Goal: Information Seeking & Learning: Learn about a topic

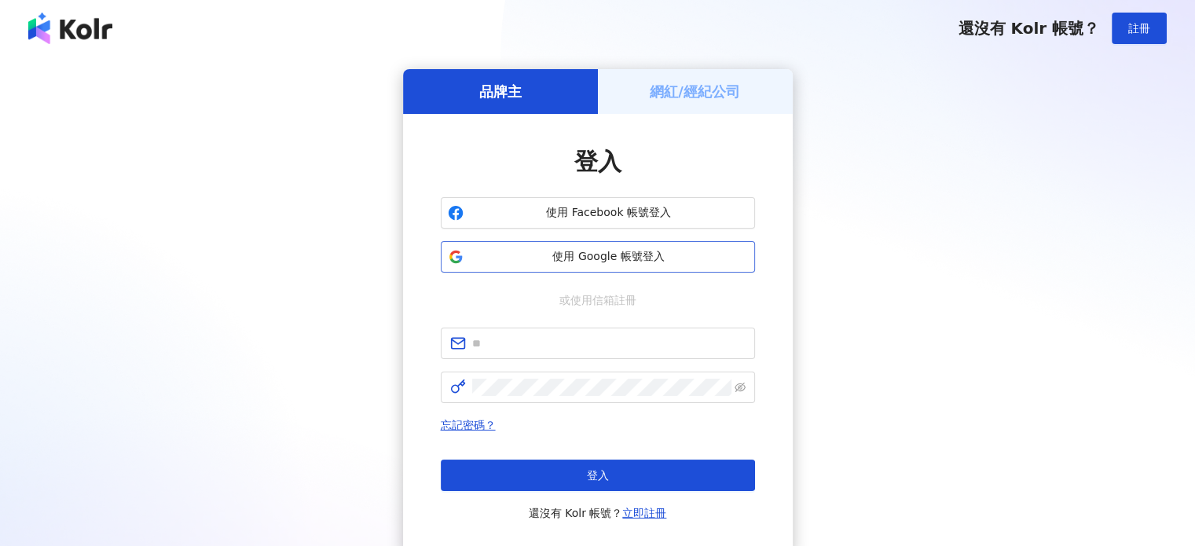
click at [618, 255] on span "使用 Google 帳號登入" at bounding box center [609, 257] width 278 height 16
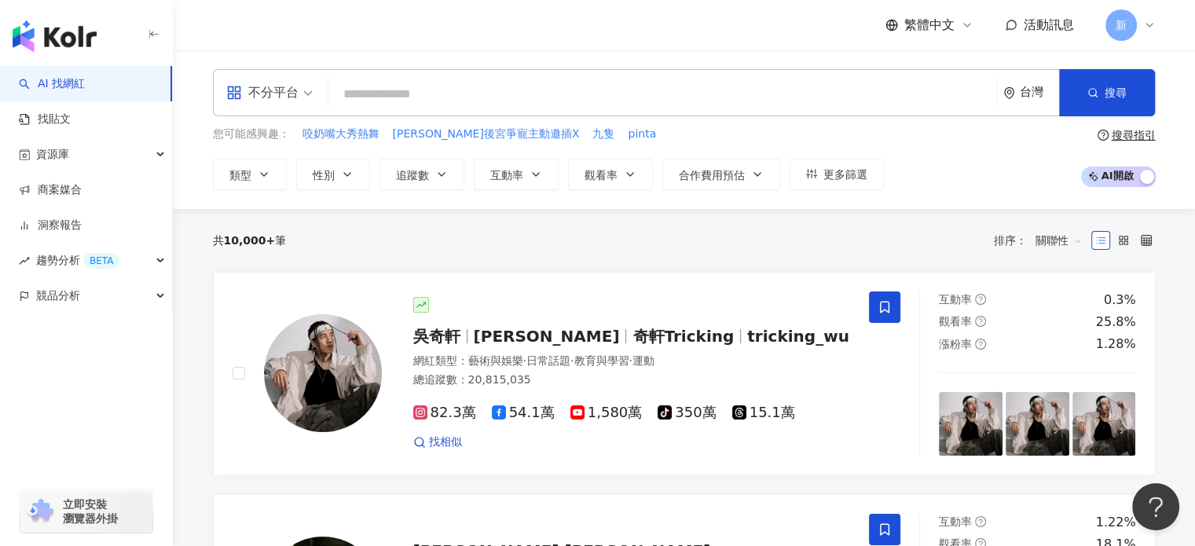
click at [384, 99] on input "search" at bounding box center [662, 94] width 655 height 30
click at [398, 177] on span "追蹤數" at bounding box center [412, 175] width 33 height 13
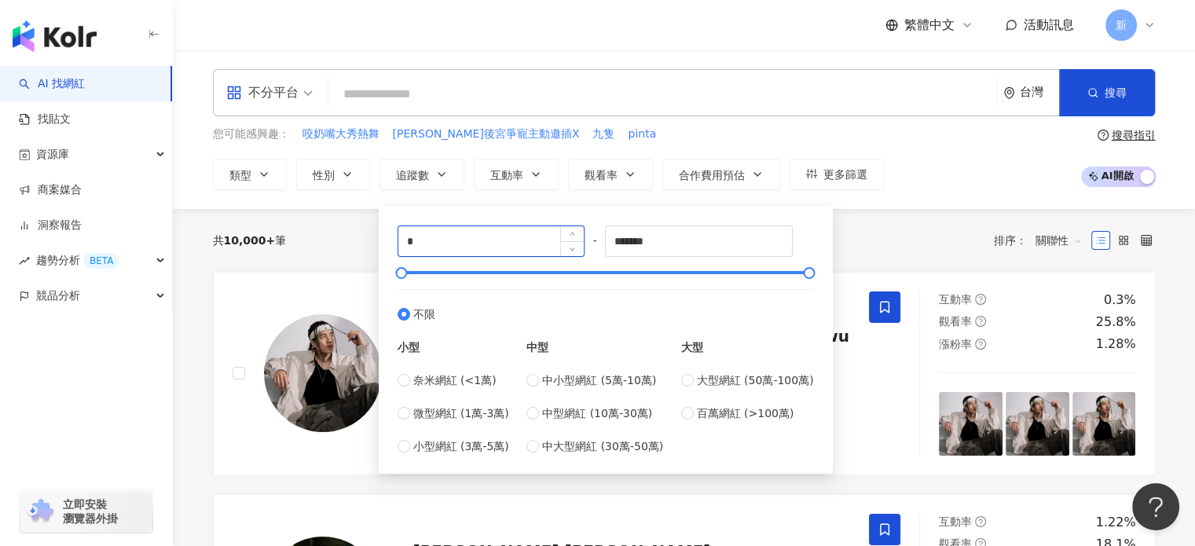
click at [453, 230] on input "*" at bounding box center [491, 241] width 186 height 30
type input "*"
type input "******"
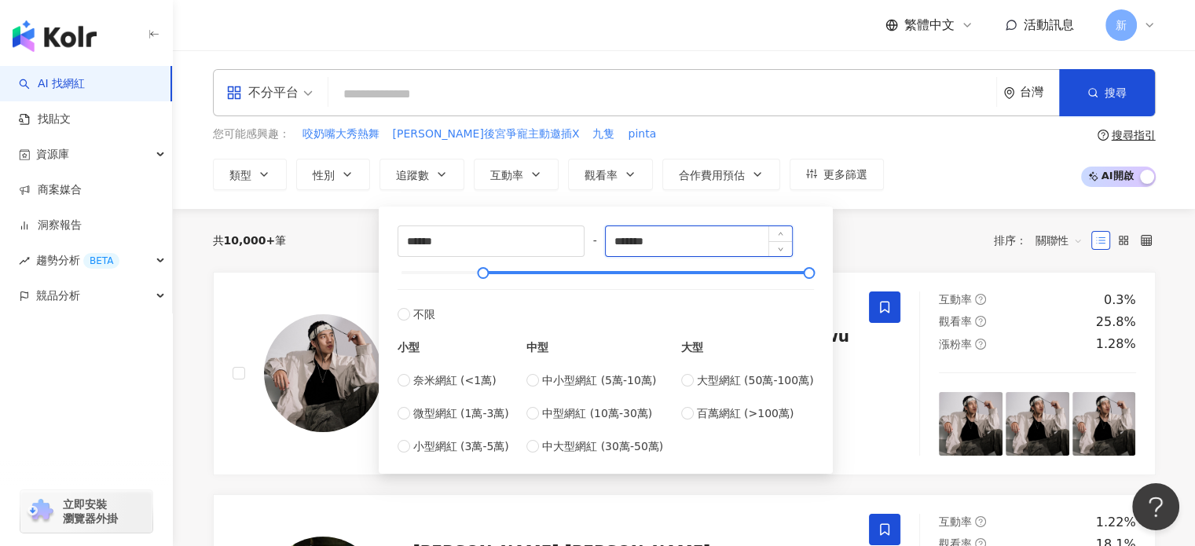
click at [745, 249] on input "*******" at bounding box center [699, 241] width 186 height 30
type input "******"
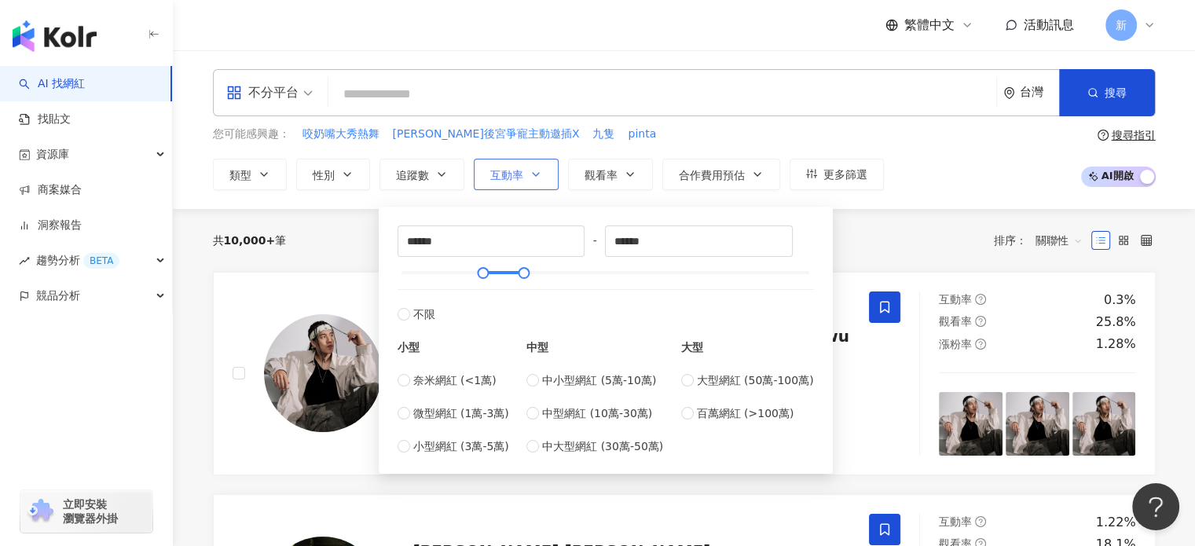
click at [507, 178] on span "互動率" at bounding box center [506, 175] width 33 height 13
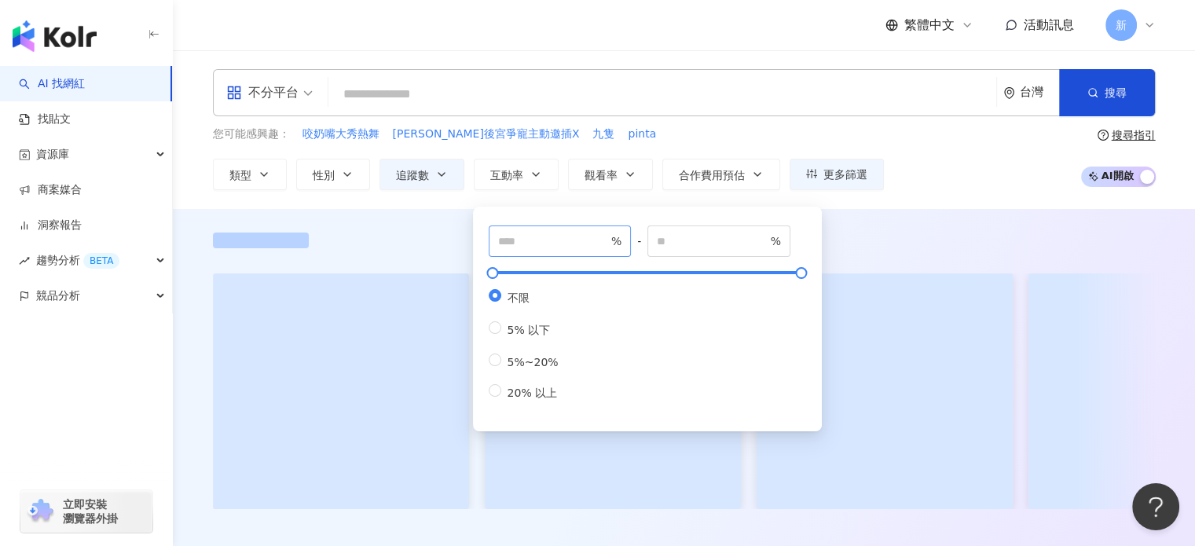
click at [531, 229] on span "%" at bounding box center [560, 240] width 143 height 31
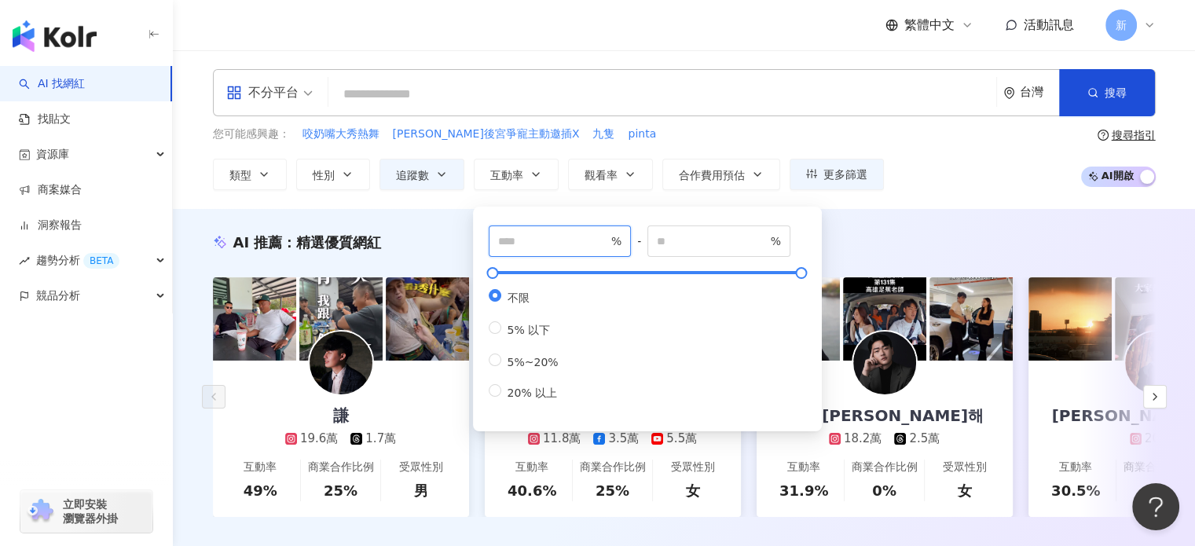
click at [536, 241] on input "number" at bounding box center [553, 241] width 110 height 17
type input "*"
click at [600, 169] on span "觀看率" at bounding box center [601, 175] width 33 height 13
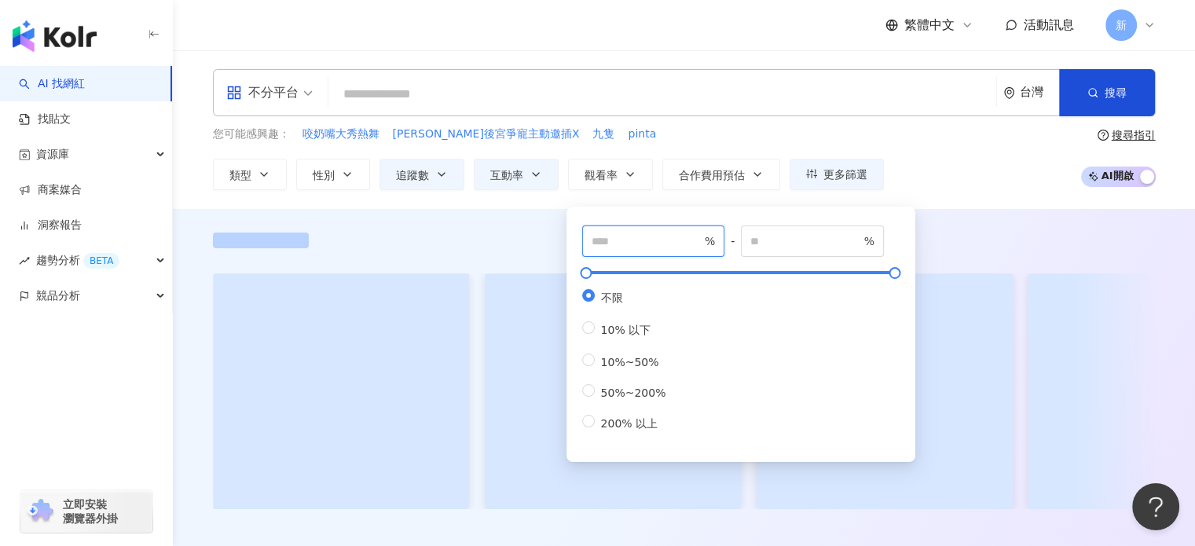
click at [612, 244] on input "number" at bounding box center [647, 241] width 110 height 17
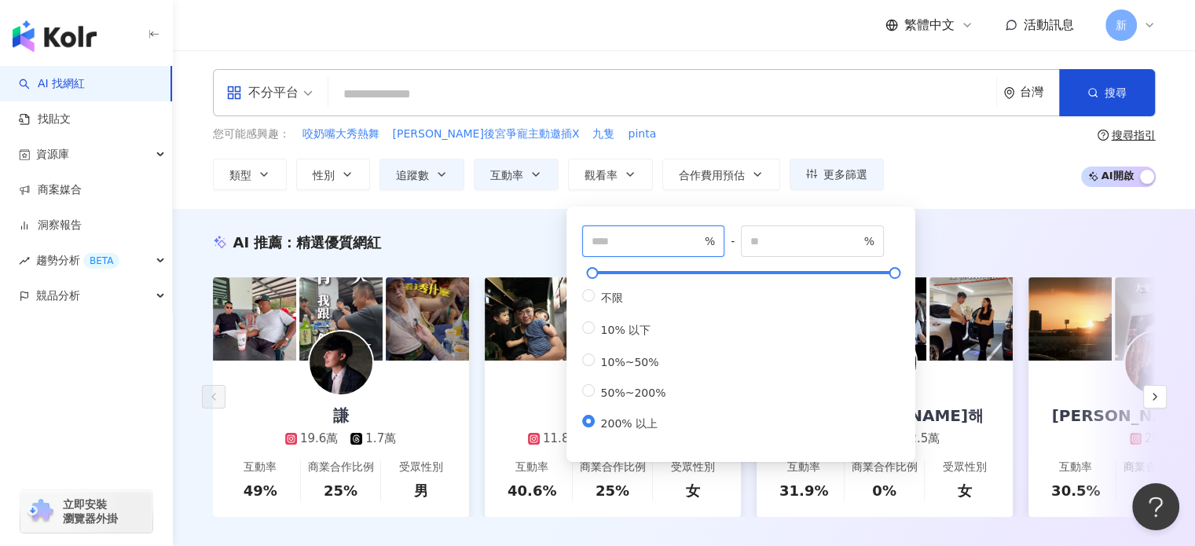
type input "***"
click at [1045, 216] on div "AI 推薦 ： 精選優質網紅 謙 19.6萬 1.7萬 互動率 49% 商業合作比例 25% 受眾性別 男 巨人 11.8萬 3.5萬 5.5萬 互動率 40…" at bounding box center [684, 391] width 1022 height 365
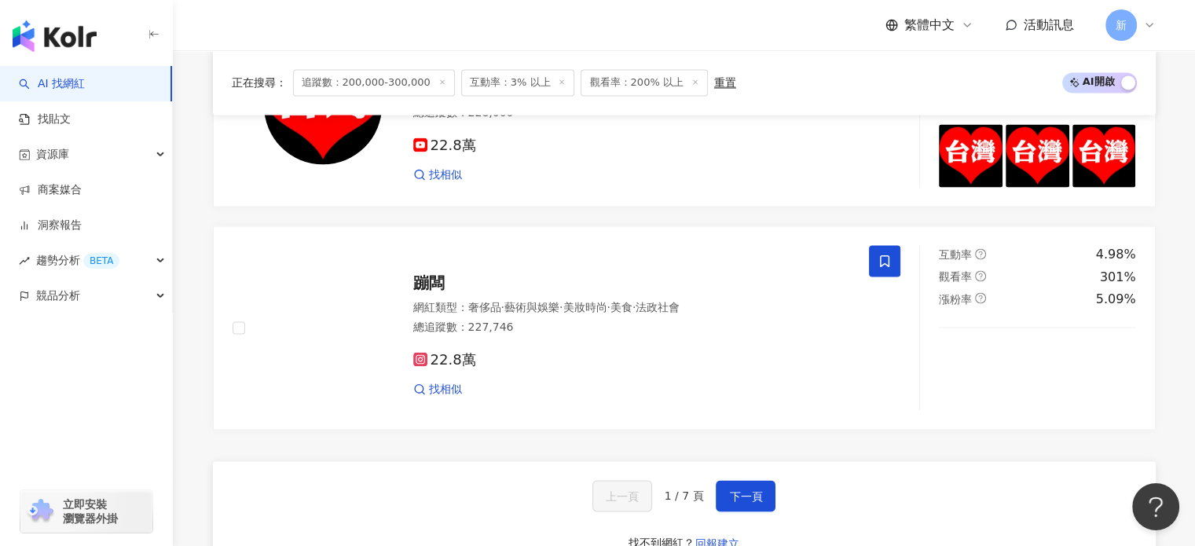
scroll to position [3106, 0]
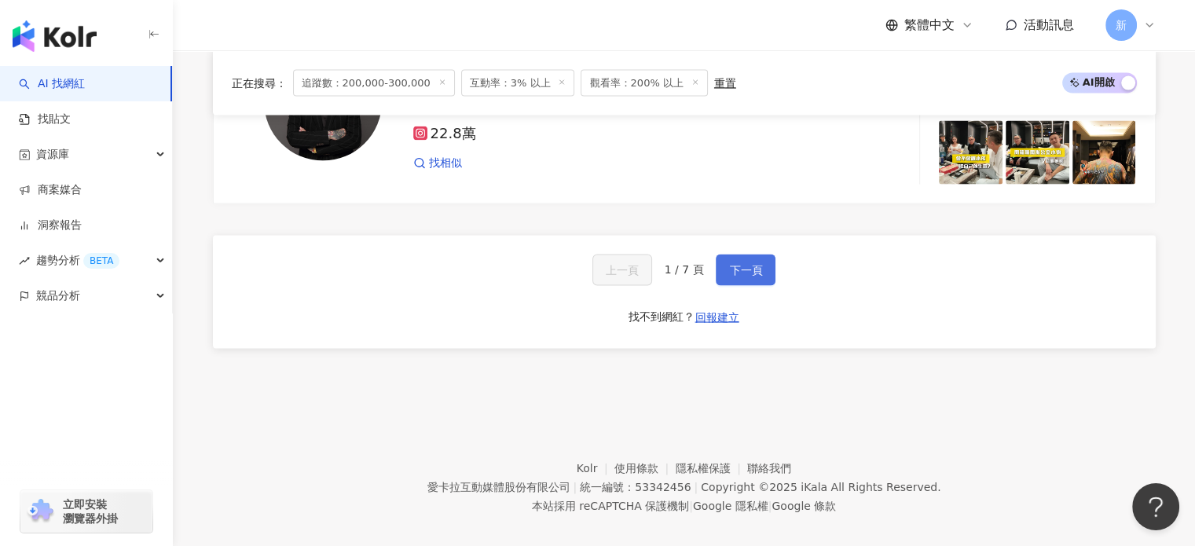
click at [720, 255] on button "下一頁" at bounding box center [746, 270] width 60 height 31
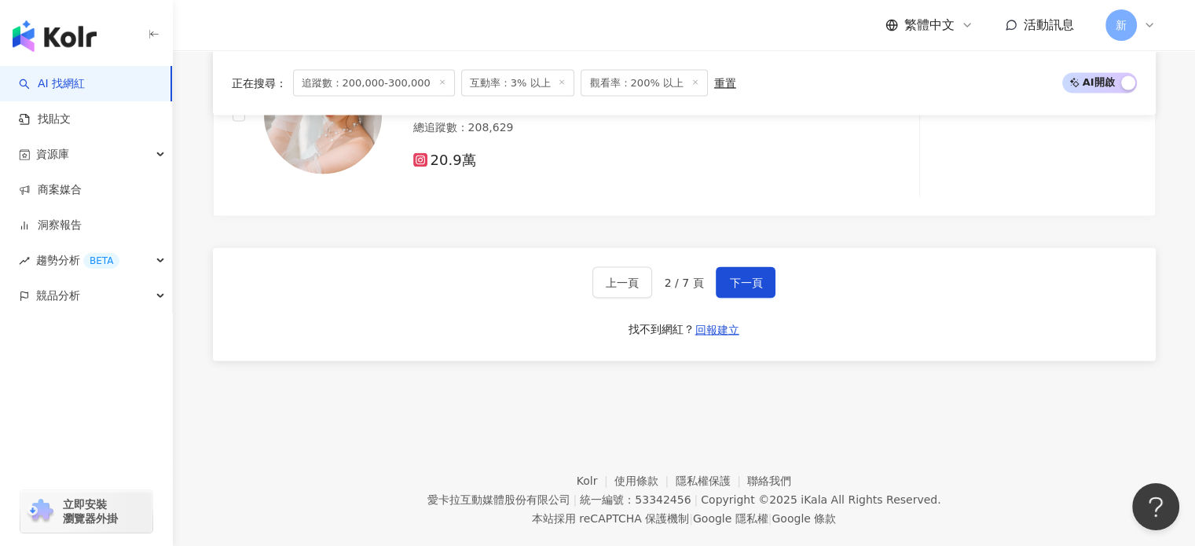
scroll to position [3114, 0]
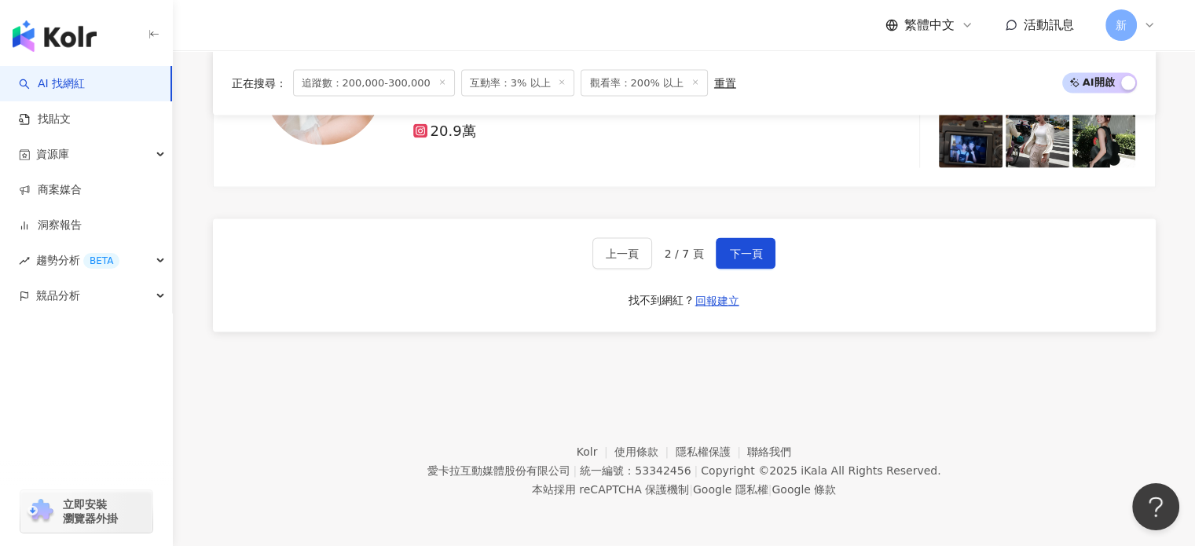
click at [701, 257] on span "2 / 7 頁" at bounding box center [684, 253] width 39 height 13
click at [720, 258] on button "下一頁" at bounding box center [746, 253] width 60 height 31
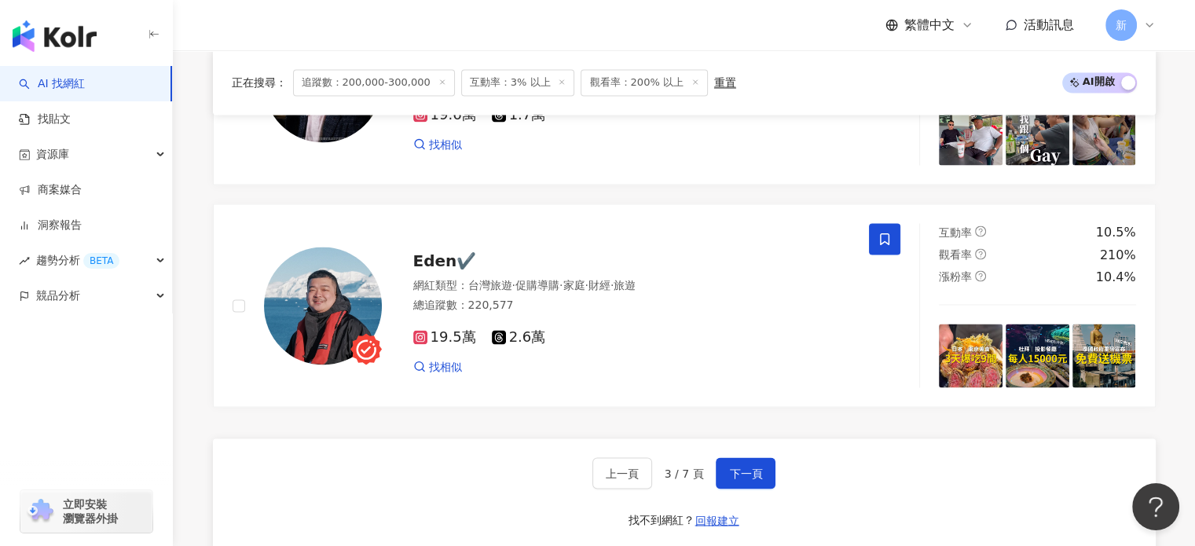
scroll to position [3011, 0]
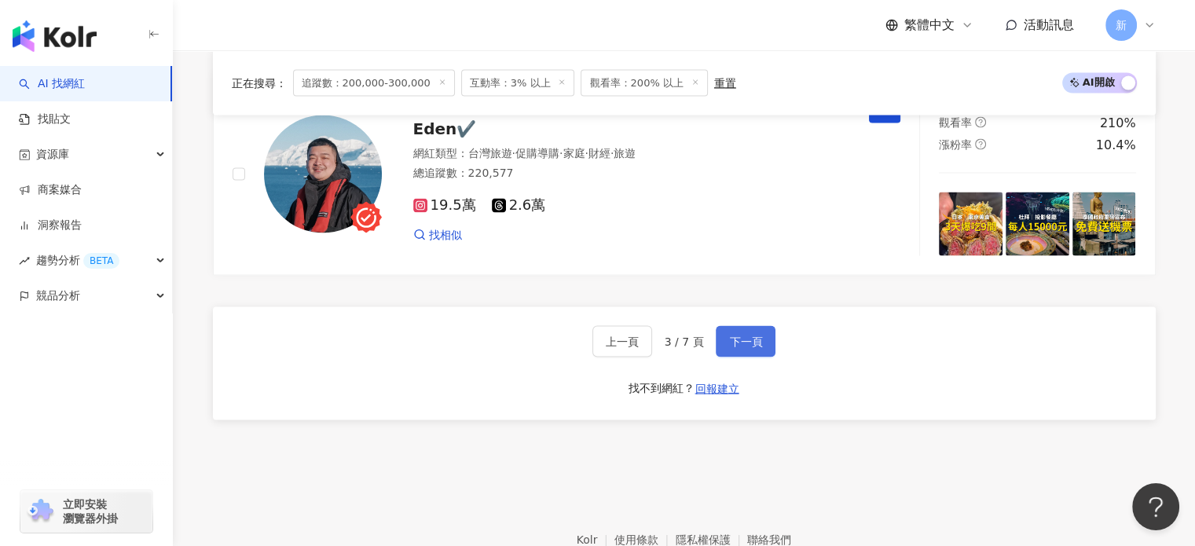
click at [735, 338] on button "下一頁" at bounding box center [746, 341] width 60 height 31
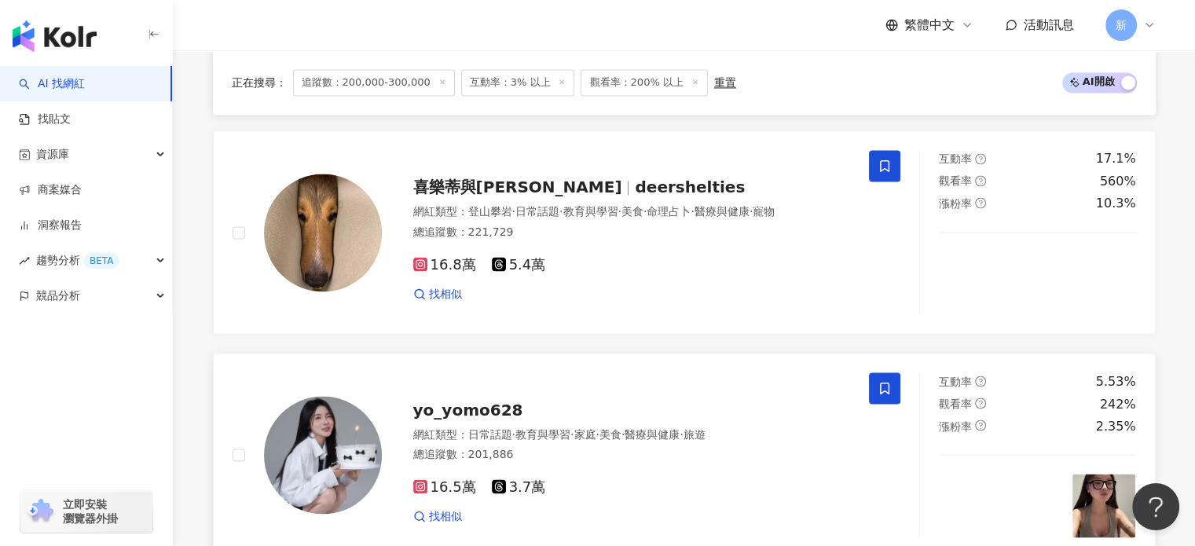
scroll to position [3110, 0]
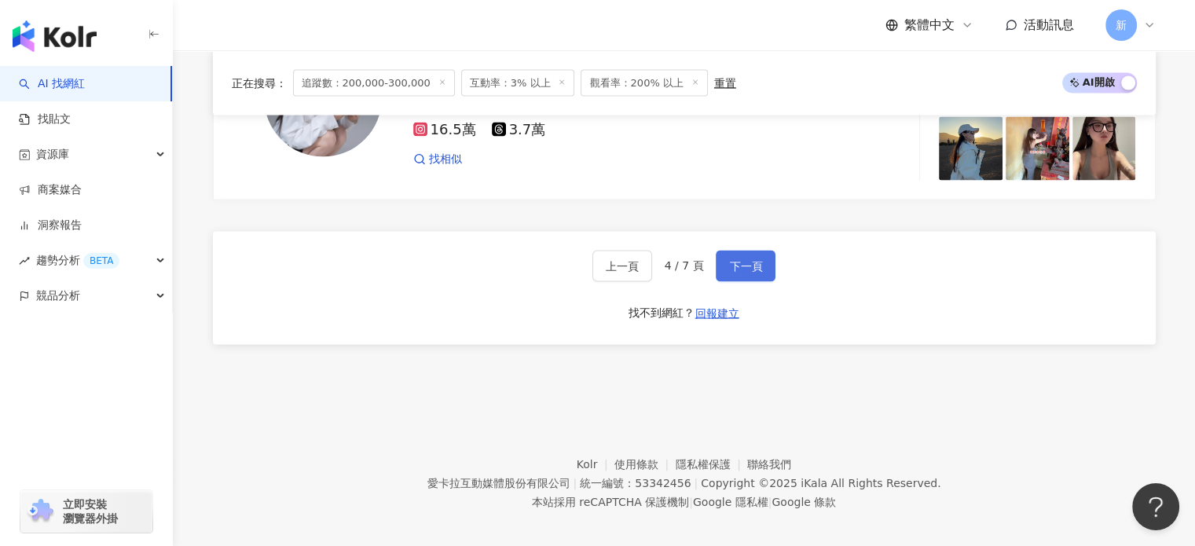
click at [745, 262] on button "下一頁" at bounding box center [746, 266] width 60 height 31
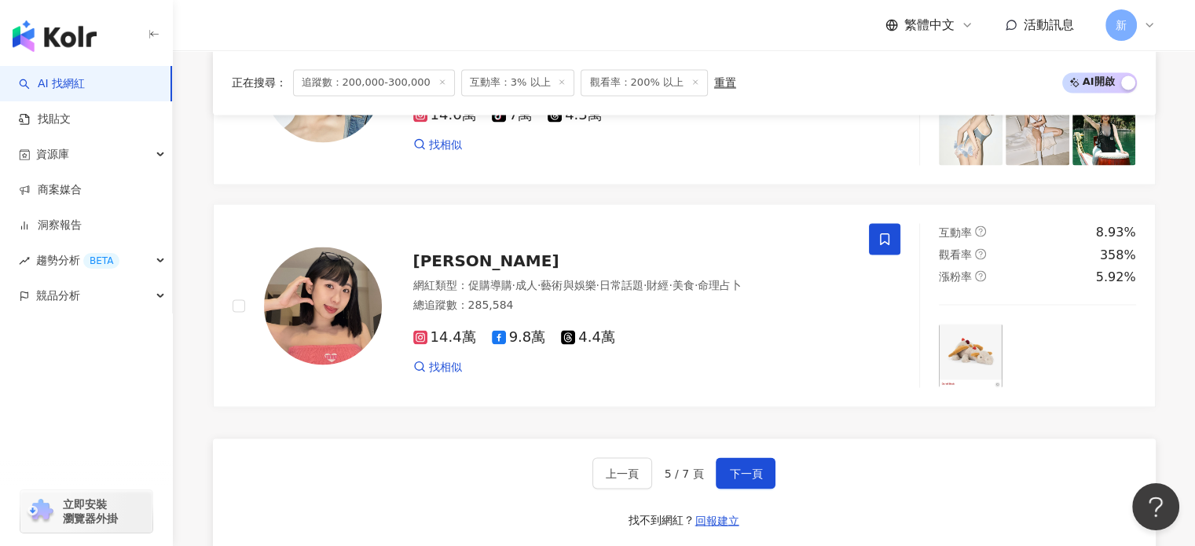
scroll to position [3011, 0]
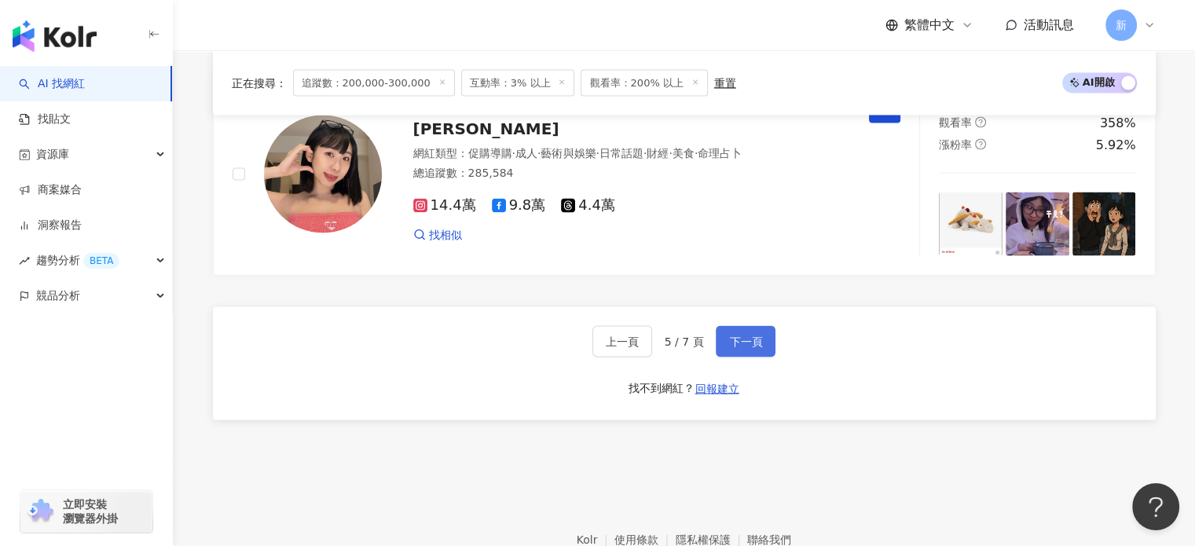
click at [748, 338] on button "下一頁" at bounding box center [746, 341] width 60 height 31
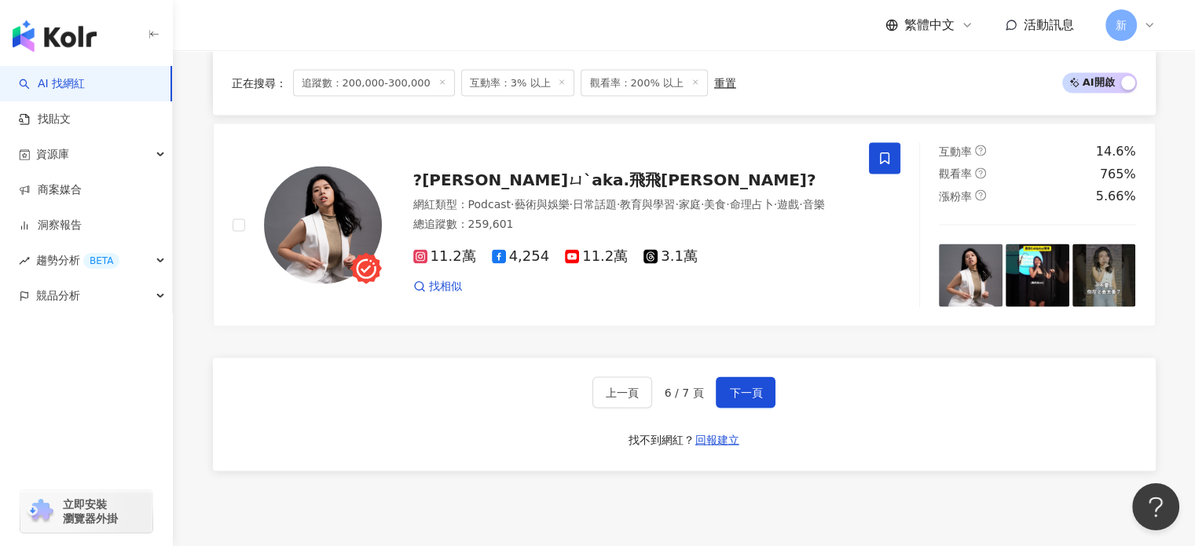
scroll to position [3106, 0]
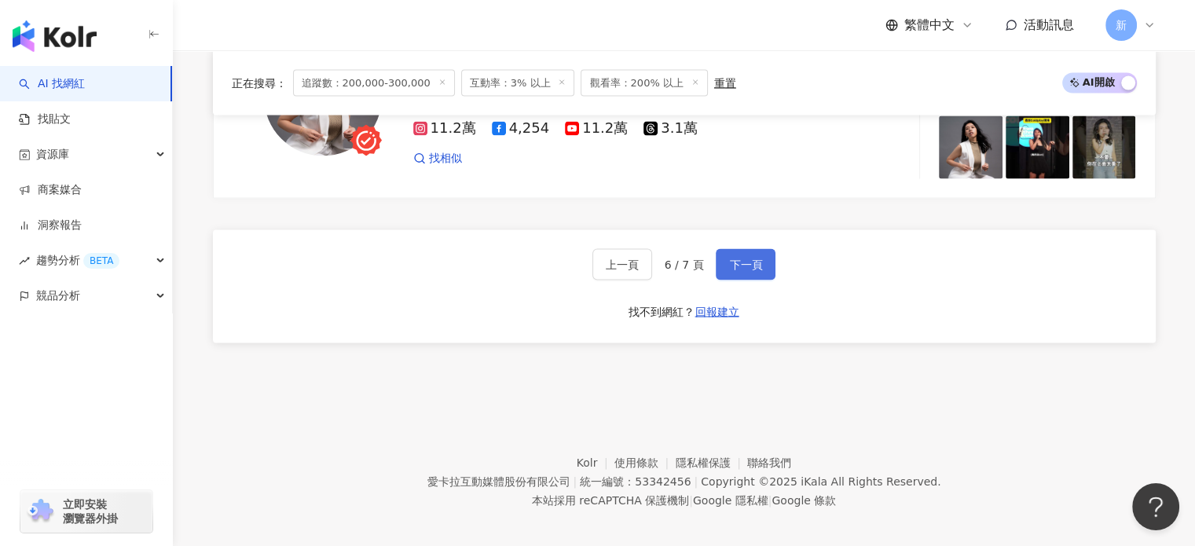
click at [755, 263] on button "下一頁" at bounding box center [746, 264] width 60 height 31
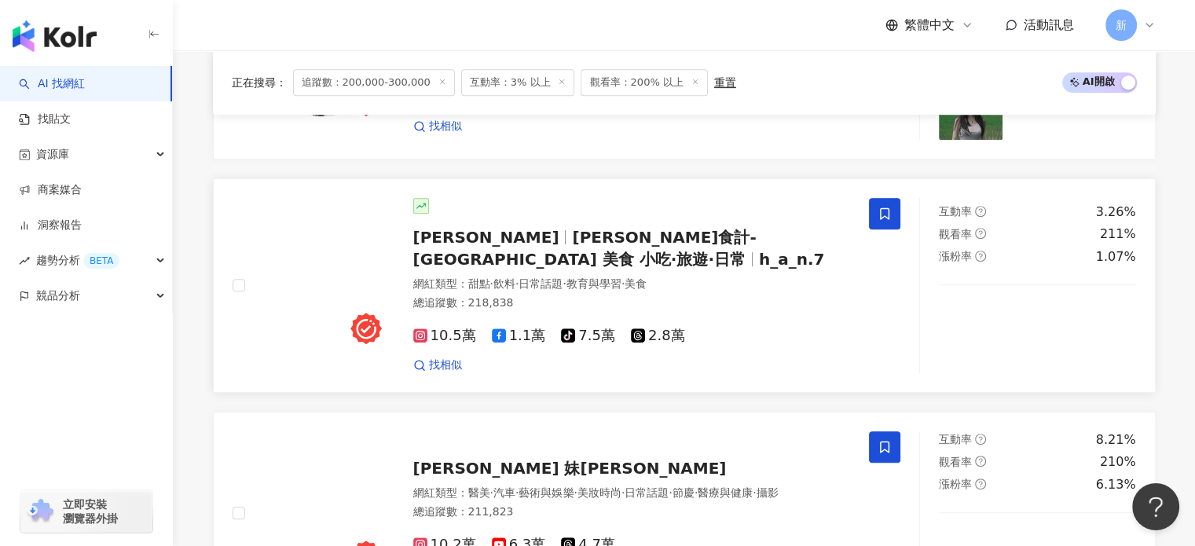
scroll to position [0, 0]
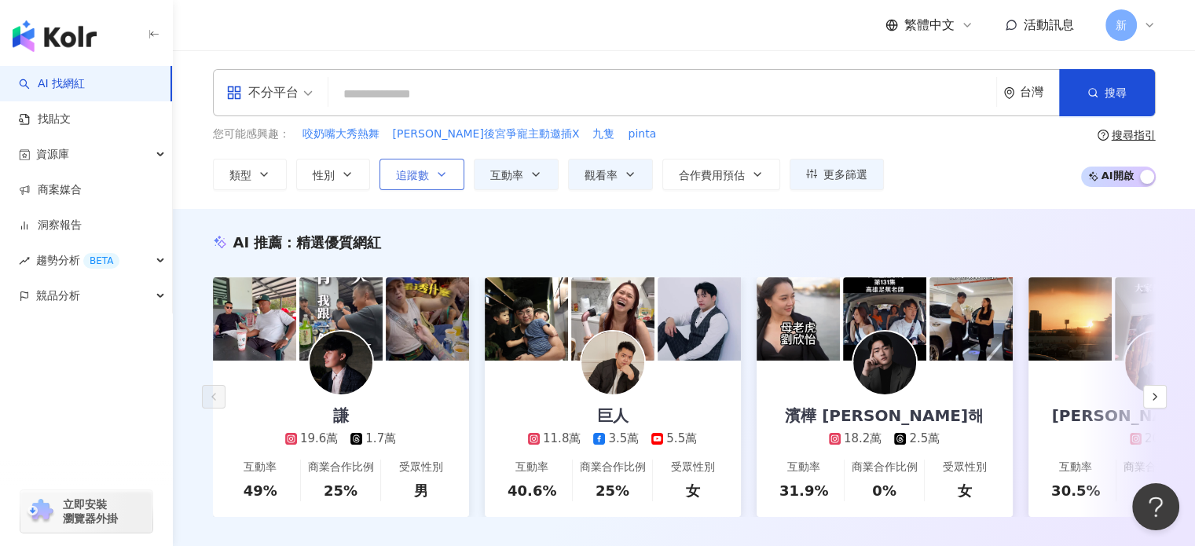
click at [440, 175] on icon "button" at bounding box center [441, 174] width 13 height 13
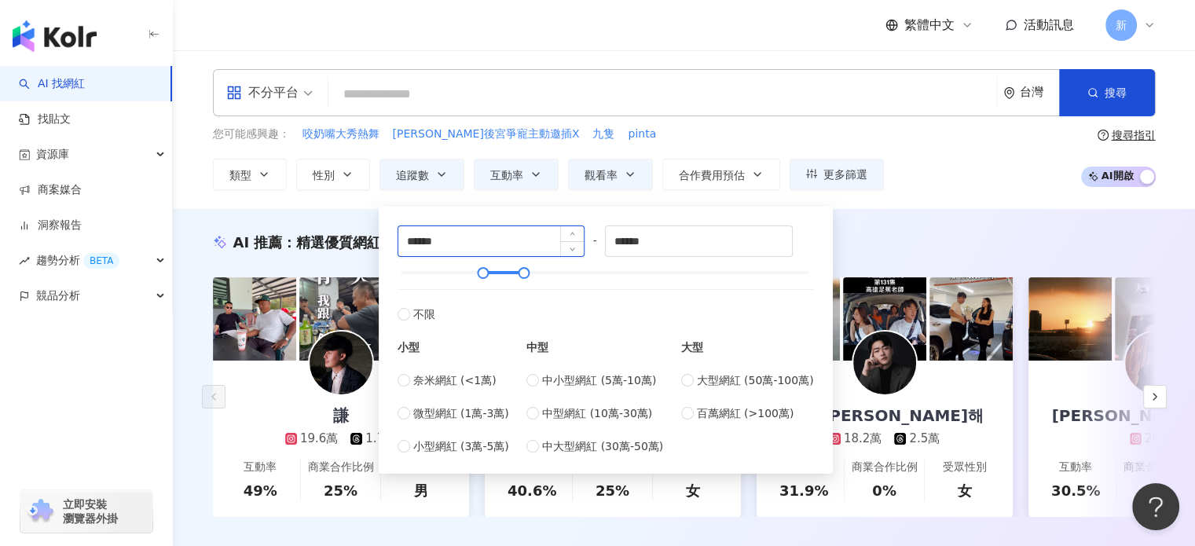
drag, startPoint x: 463, startPoint y: 246, endPoint x: 401, endPoint y: 242, distance: 61.4
click at [401, 242] on input "******" at bounding box center [491, 241] width 186 height 30
type input "******"
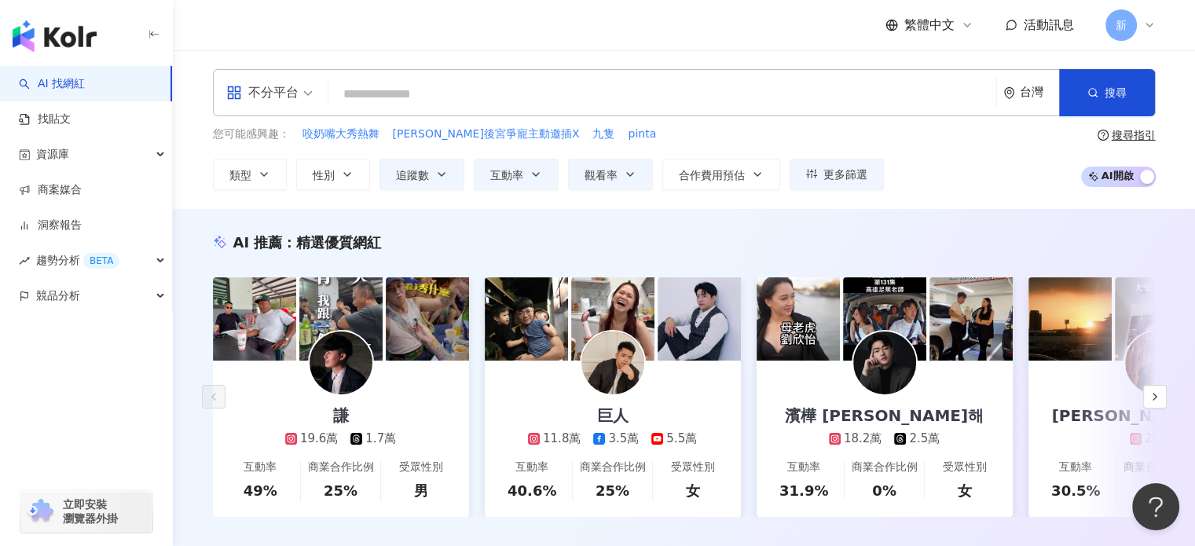
click at [616, 133] on div "您可能感興趣： 咬奶嘴大秀熱舞 陳珮騏後宮爭寵主動邀插X 九隻 pinta" at bounding box center [548, 134] width 671 height 17
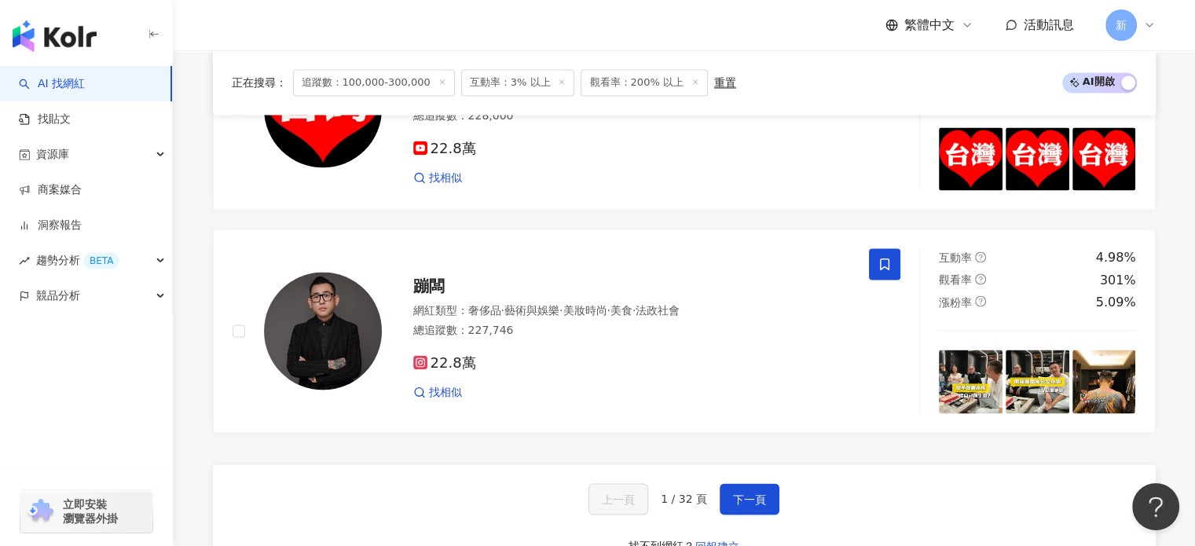
scroll to position [3011, 0]
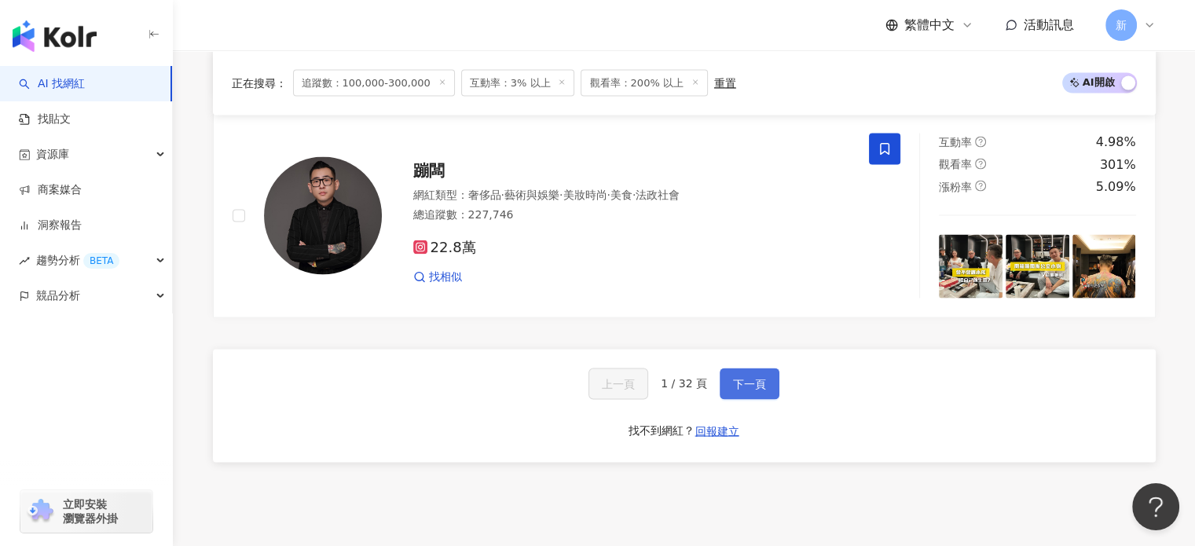
click at [766, 368] on button "下一頁" at bounding box center [750, 383] width 60 height 31
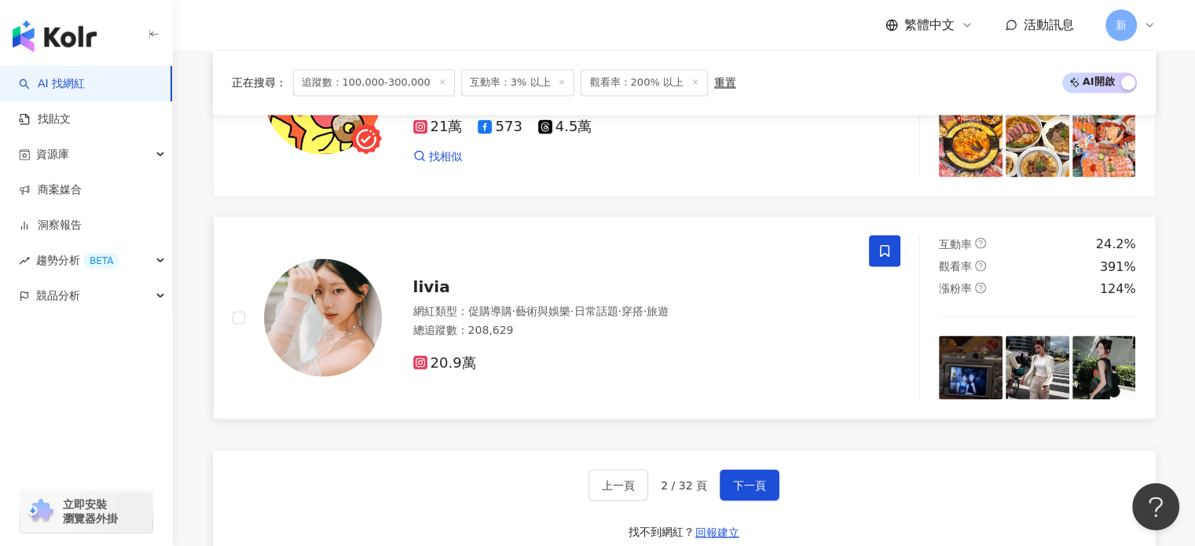
scroll to position [3114, 0]
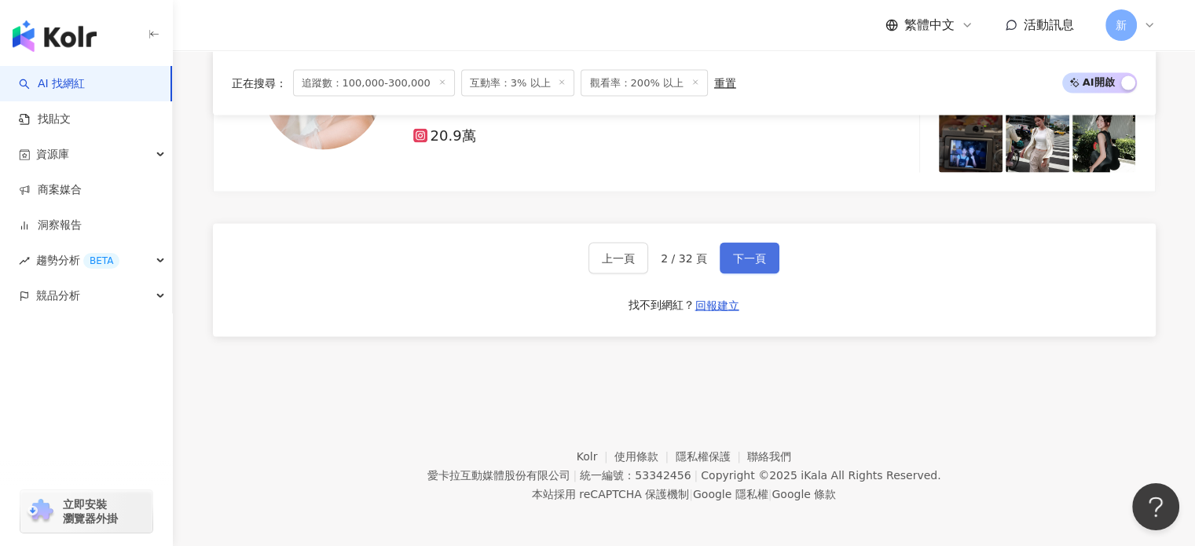
drag, startPoint x: 739, startPoint y: 253, endPoint x: 729, endPoint y: 258, distance: 11.6
click at [739, 253] on span "下一頁" at bounding box center [749, 258] width 33 height 13
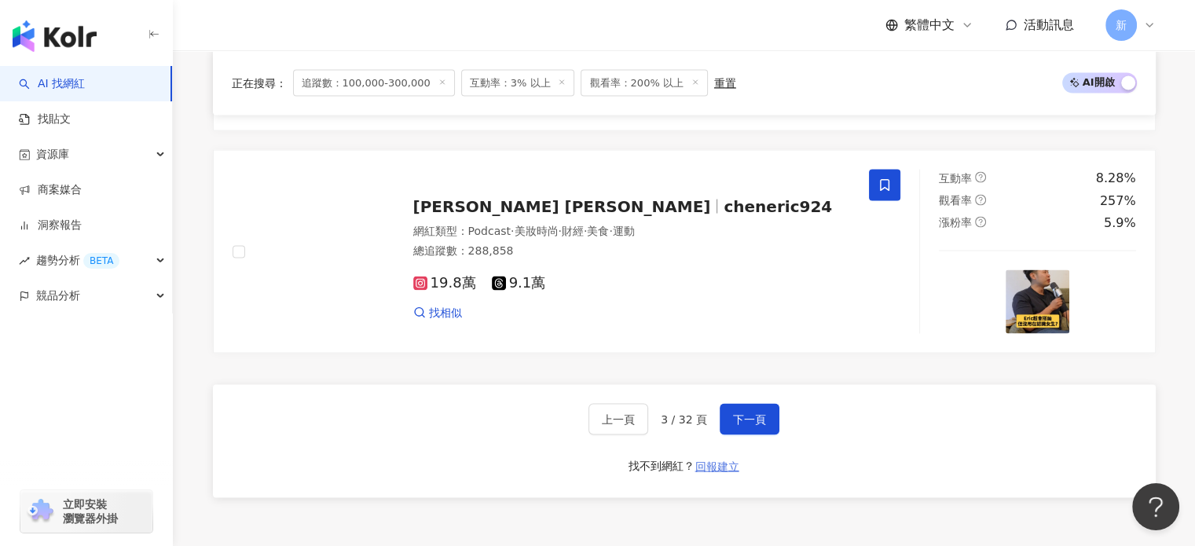
scroll to position [3096, 0]
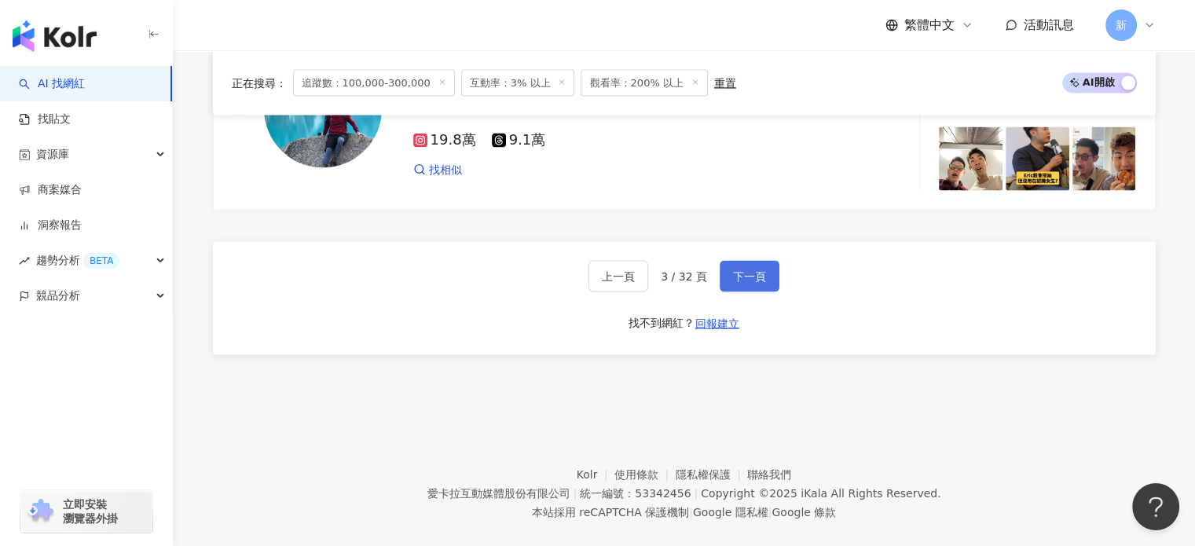
click at [757, 273] on button "下一頁" at bounding box center [750, 276] width 60 height 31
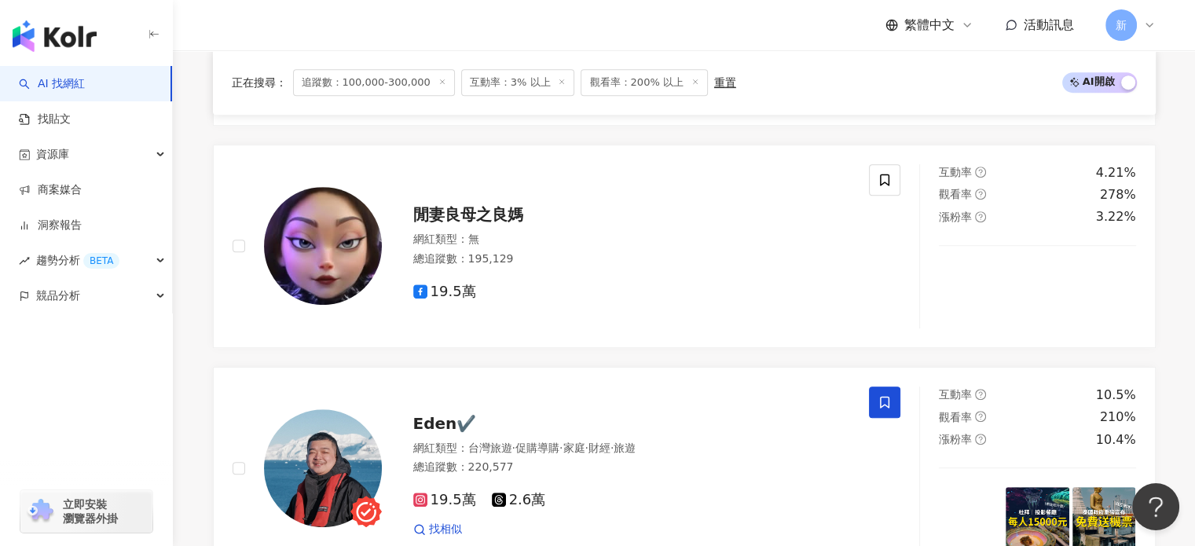
scroll to position [870, 0]
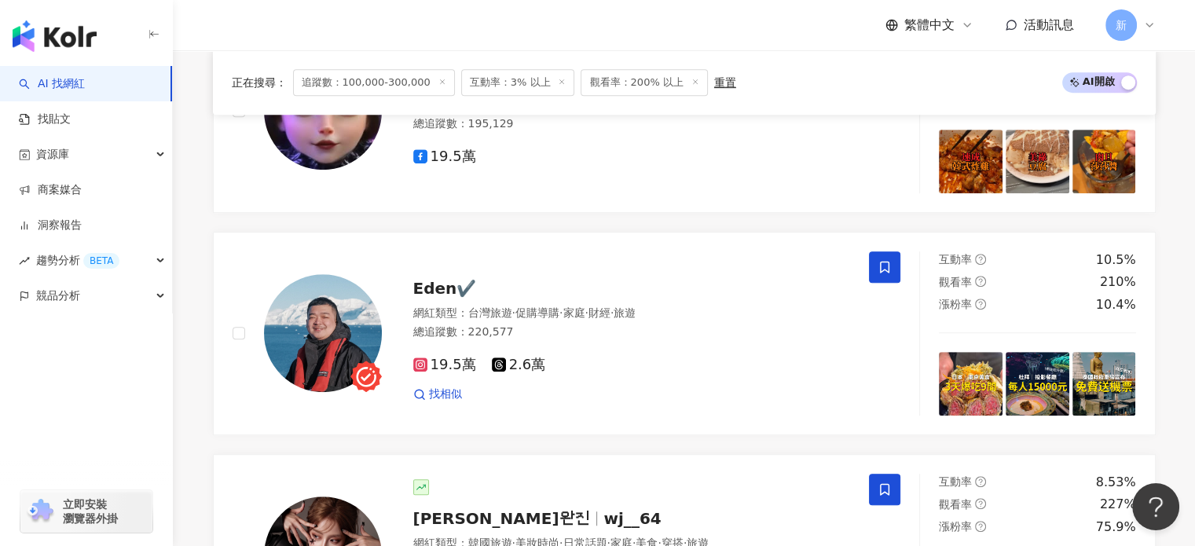
click at [724, 306] on div "網紅類型 ： 台灣旅遊 · 促購導購 · 家庭 · 財經 · 旅遊" at bounding box center [632, 314] width 438 height 16
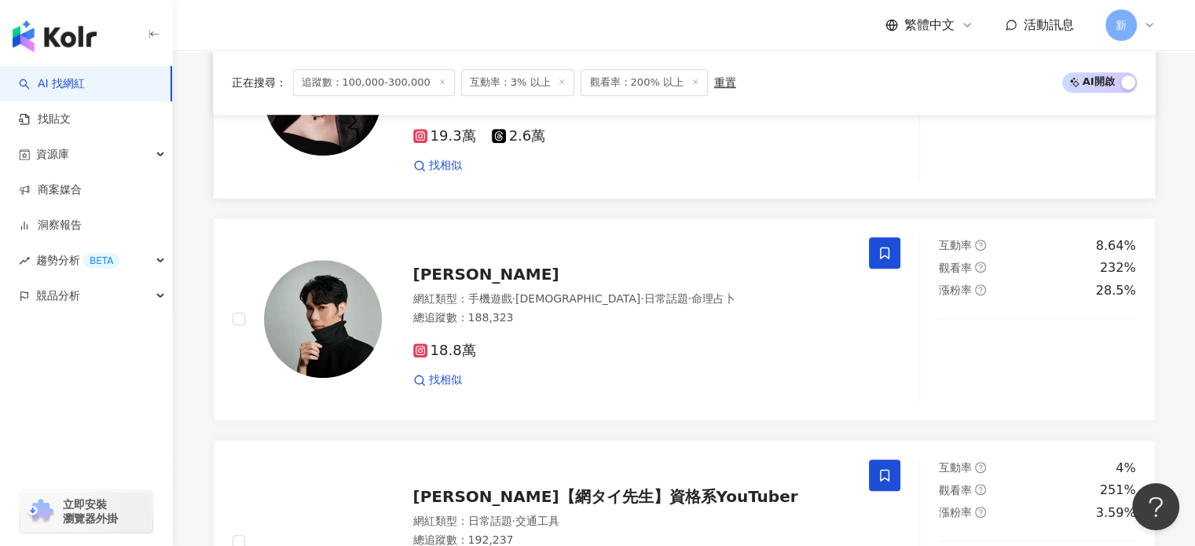
scroll to position [1394, 0]
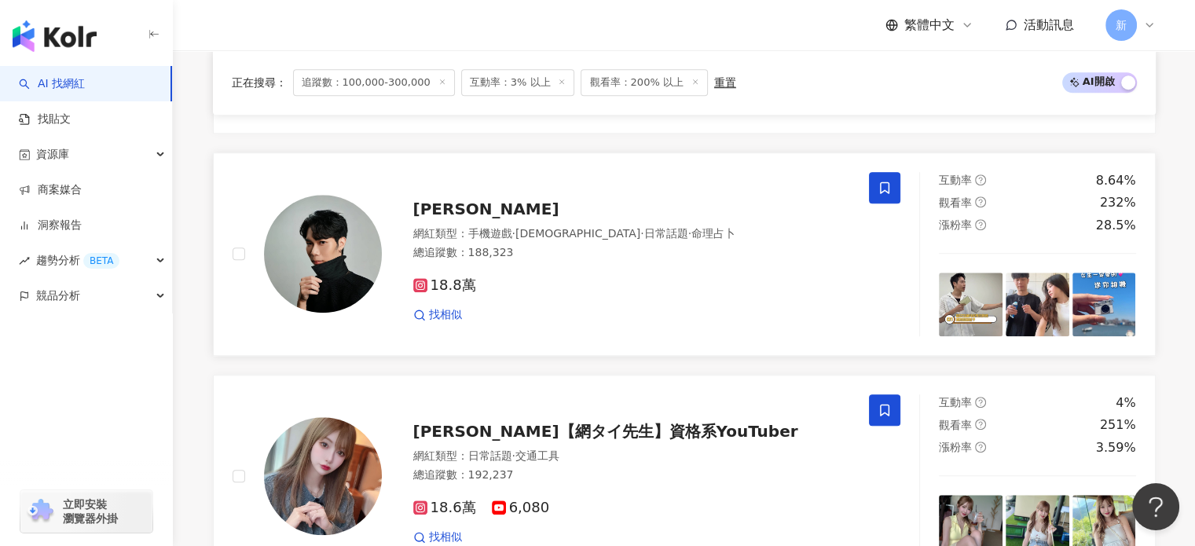
click at [430, 245] on div "總追蹤數 ： 188,323" at bounding box center [632, 253] width 438 height 16
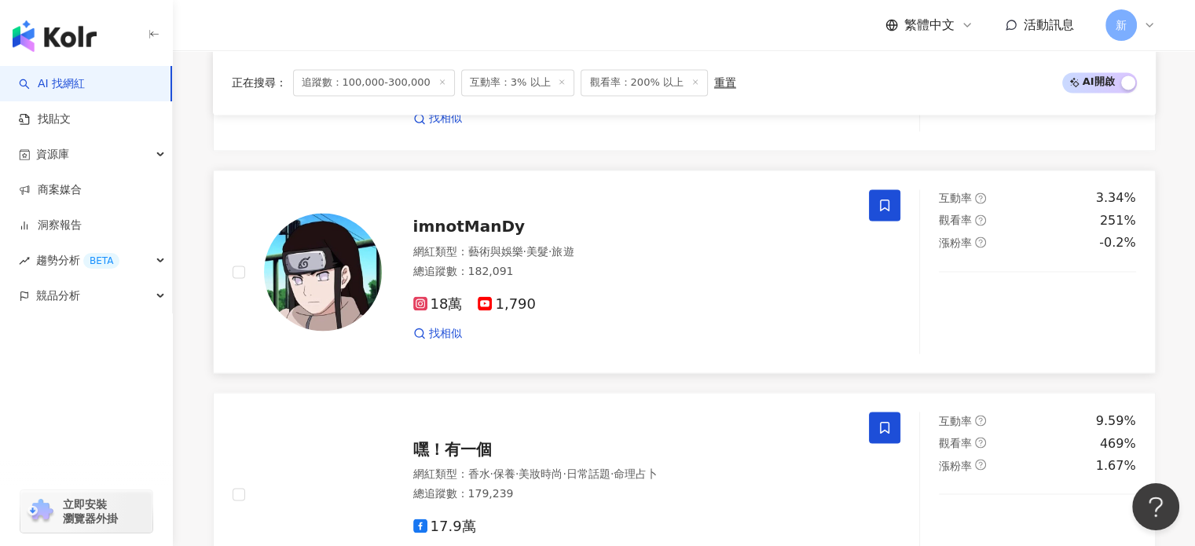
scroll to position [2703, 0]
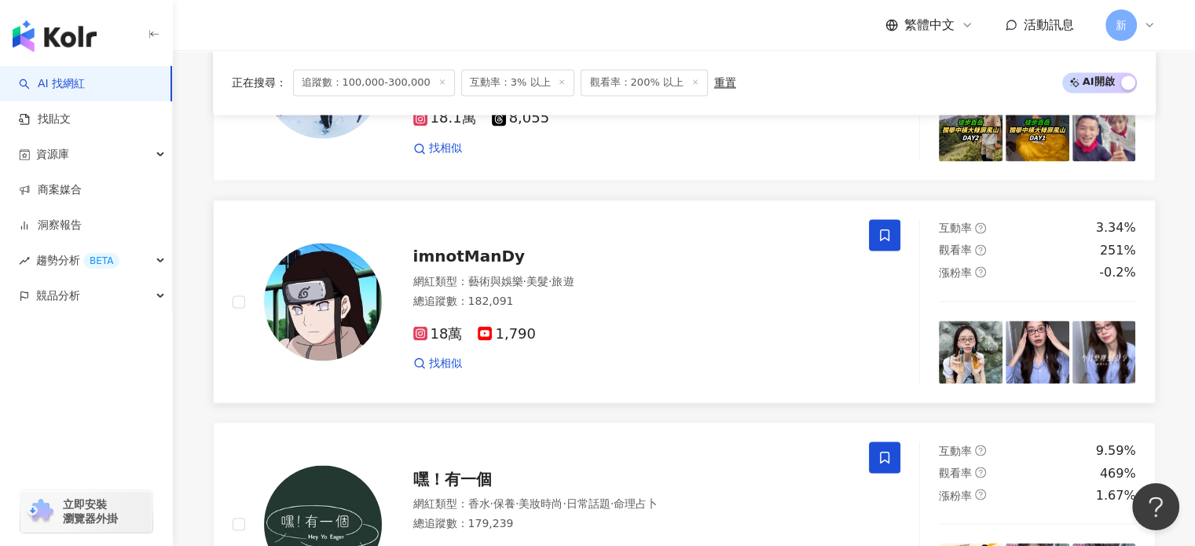
click at [586, 293] on div "總追蹤數 ： 182,091" at bounding box center [632, 301] width 438 height 16
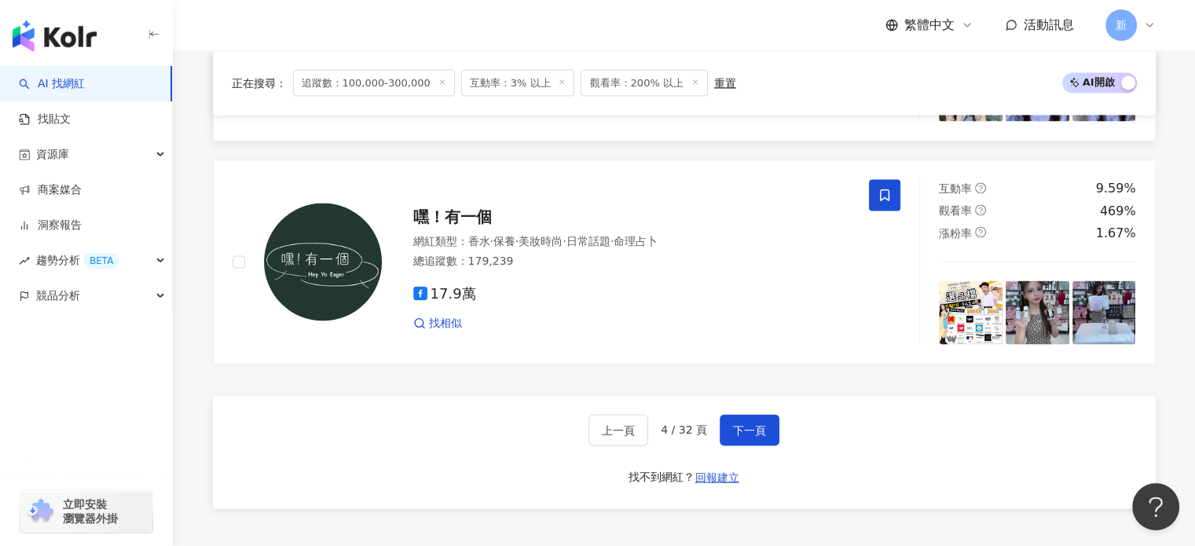
scroll to position [3106, 0]
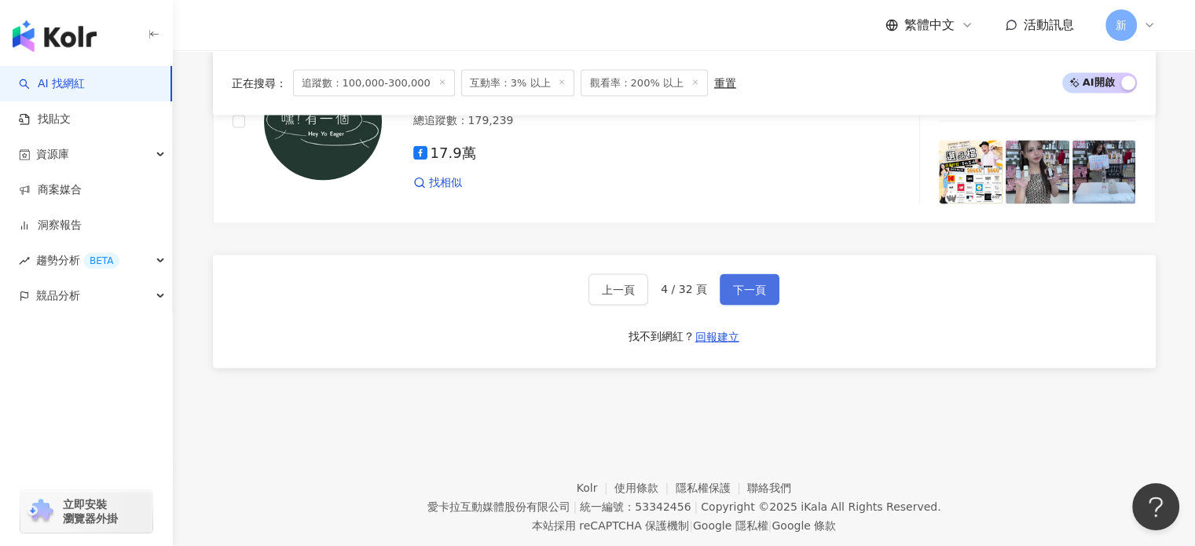
click at [767, 274] on button "下一頁" at bounding box center [750, 289] width 60 height 31
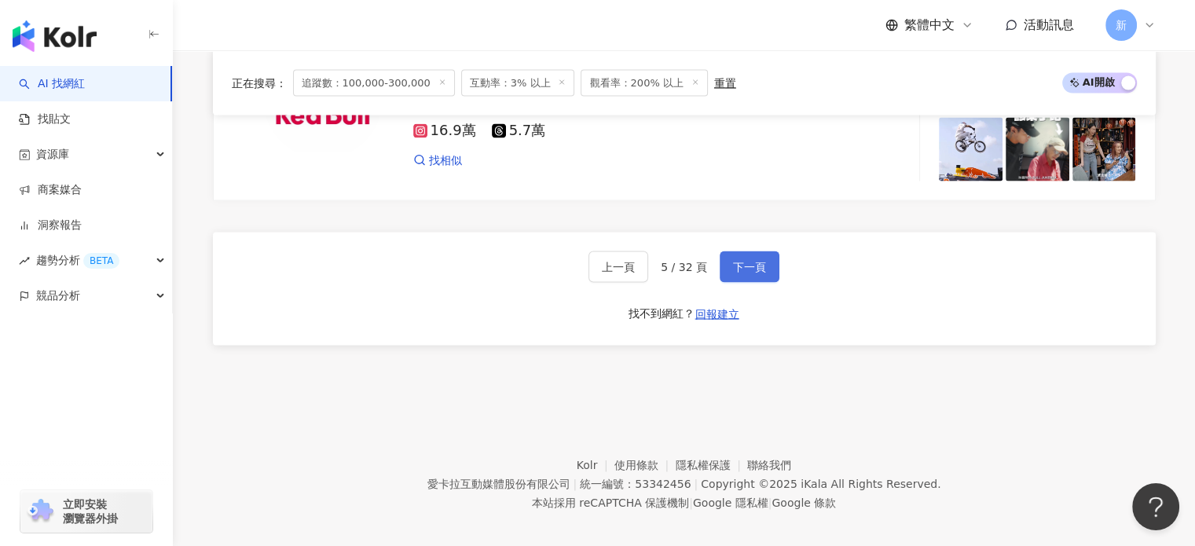
click at [764, 251] on button "下一頁" at bounding box center [750, 266] width 60 height 31
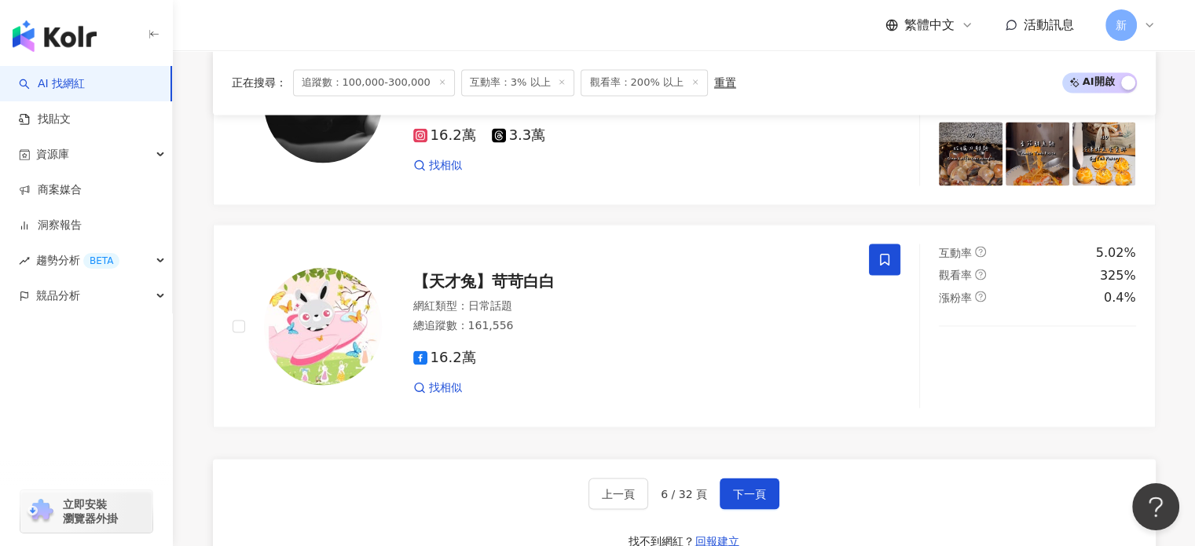
scroll to position [2979, 0]
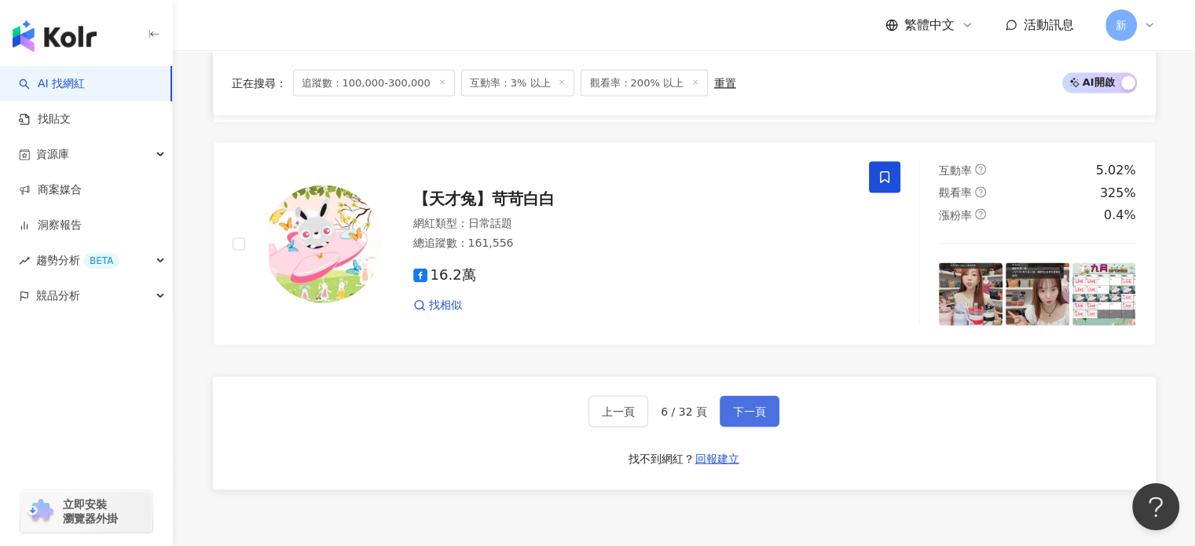
click at [768, 398] on button "下一頁" at bounding box center [750, 410] width 60 height 31
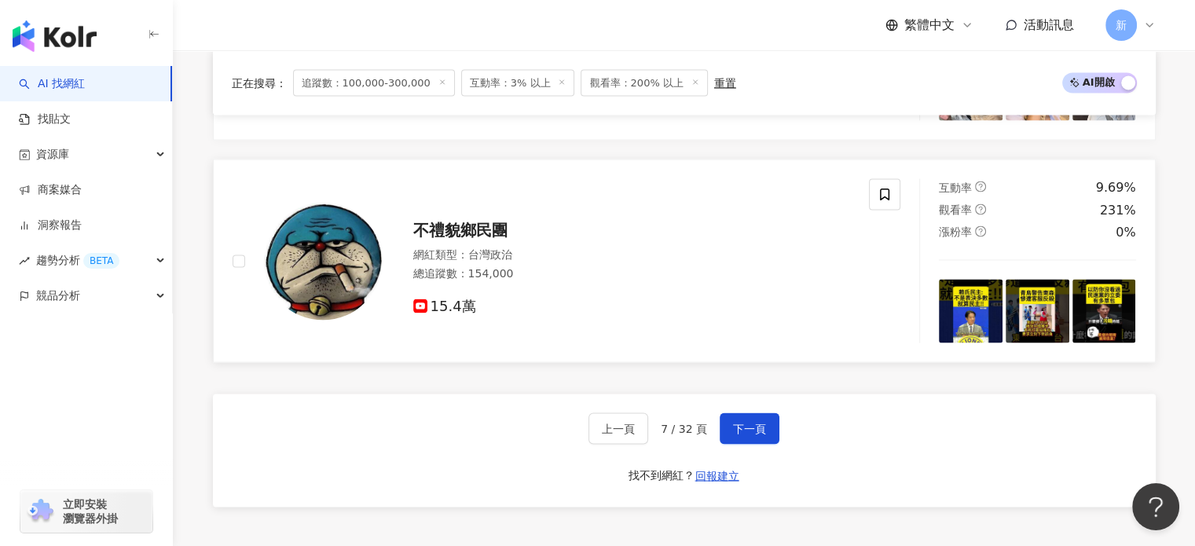
scroll to position [2975, 0]
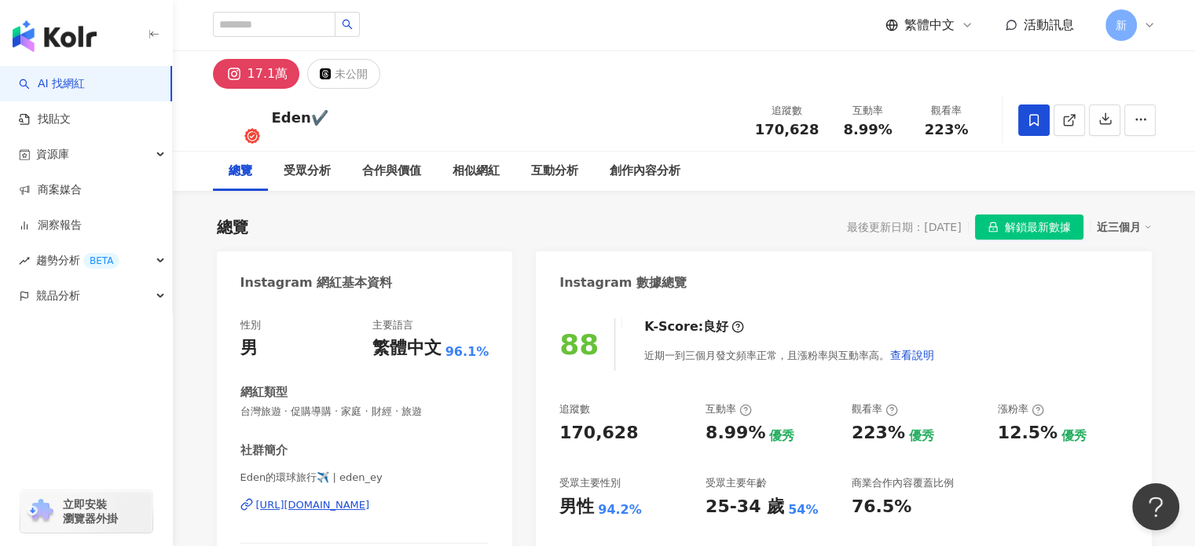
scroll to position [130, 0]
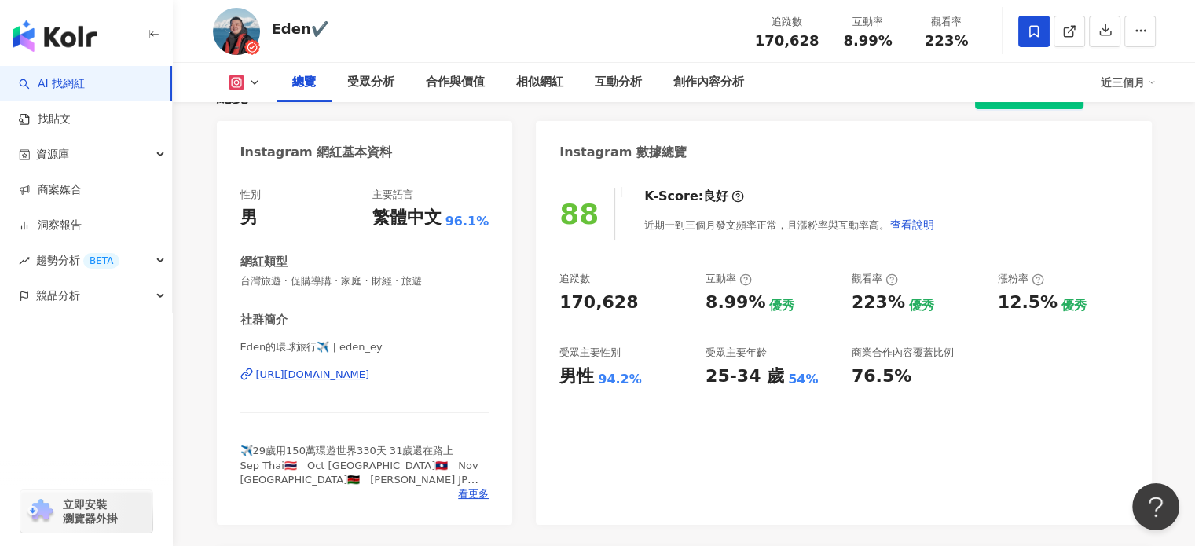
click at [412, 383] on div "Eden的環球旅行✈️ | eden_ey https://www.instagram.com/eden_ey/" at bounding box center [364, 386] width 249 height 92
click at [370, 372] on div "https://www.instagram.com/eden_ey/" at bounding box center [313, 375] width 114 height 14
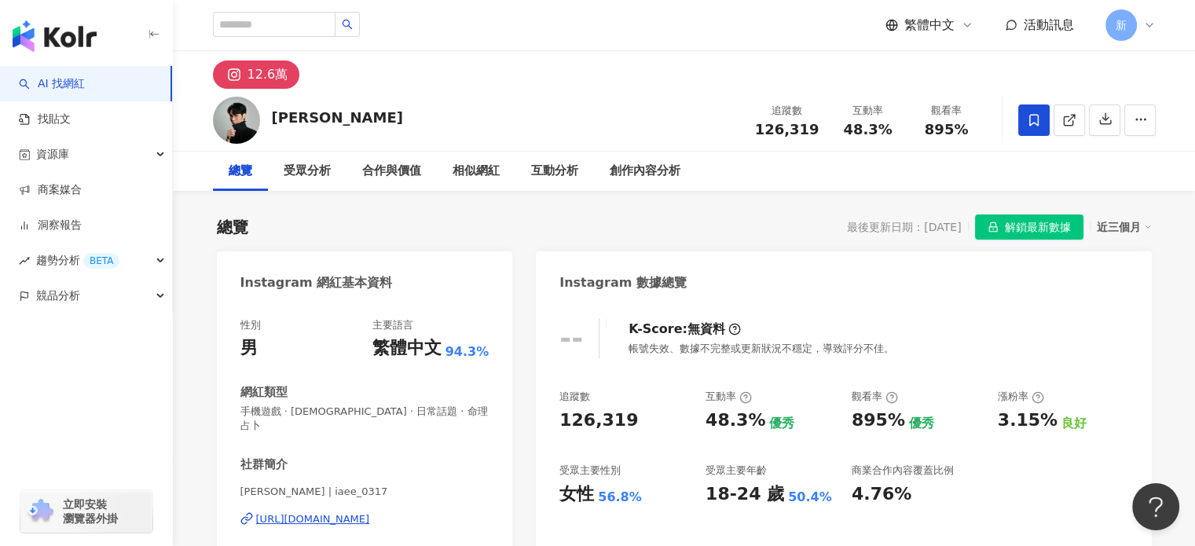
scroll to position [130, 0]
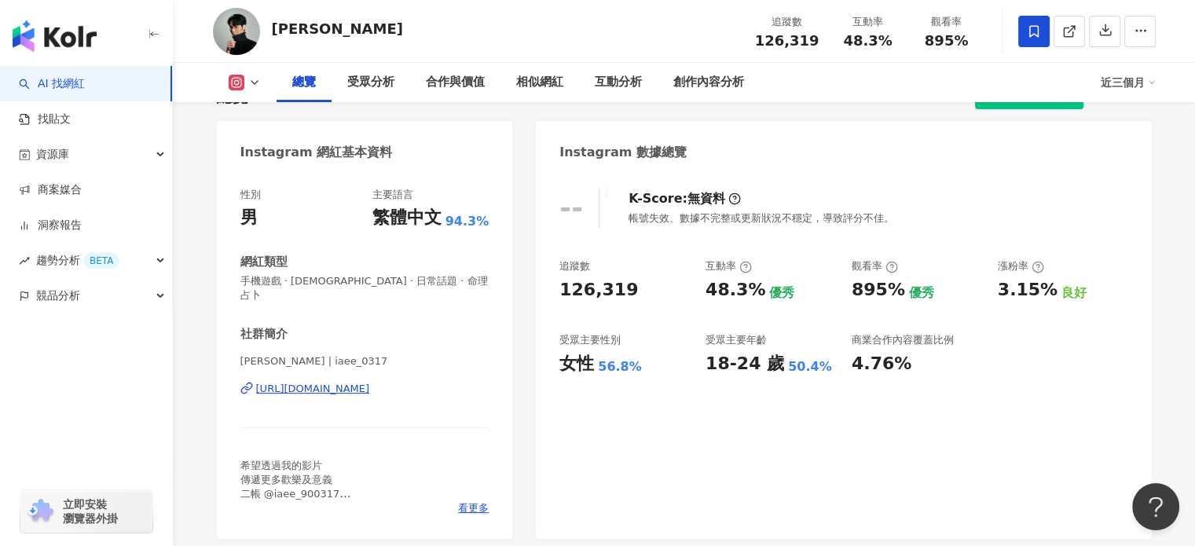
click at [370, 382] on div "[URL][DOMAIN_NAME]" at bounding box center [313, 389] width 114 height 14
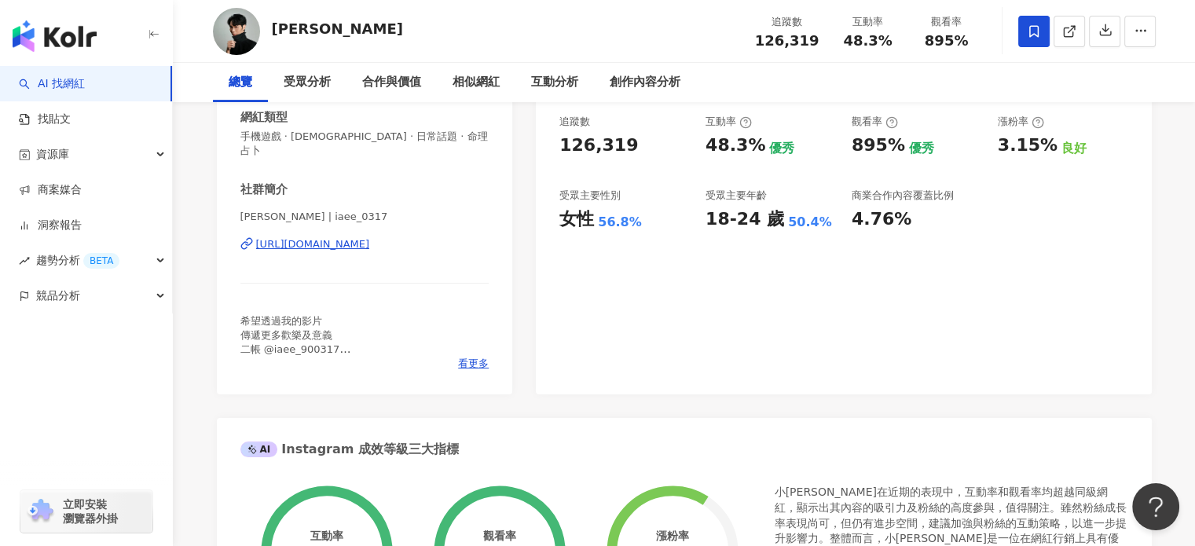
scroll to position [0, 0]
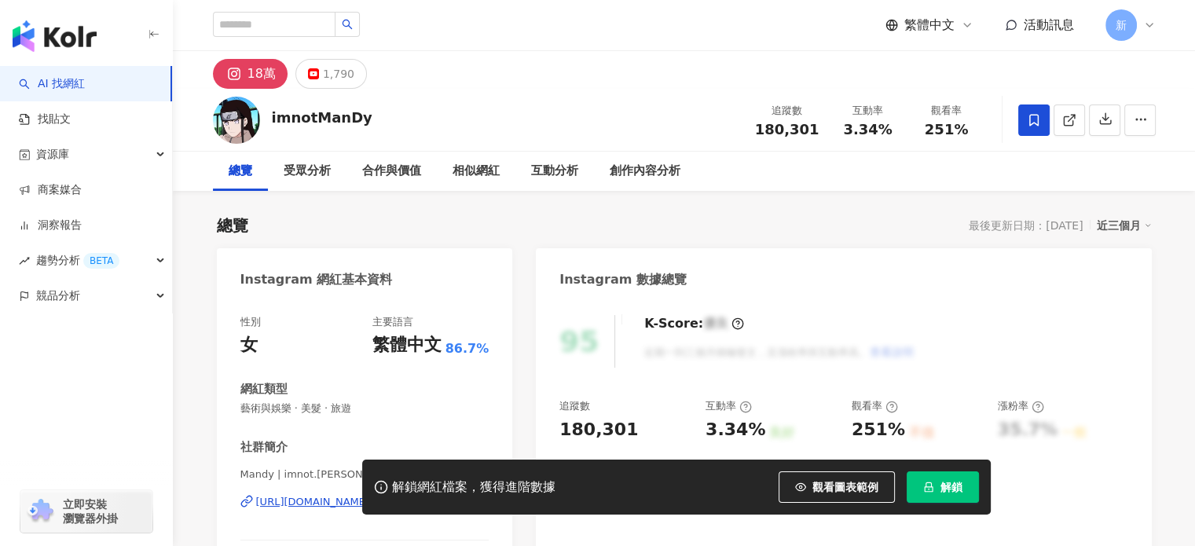
click at [391, 495] on div "https://www.instagram.com/imnot.mandy/" at bounding box center [355, 502] width 199 height 14
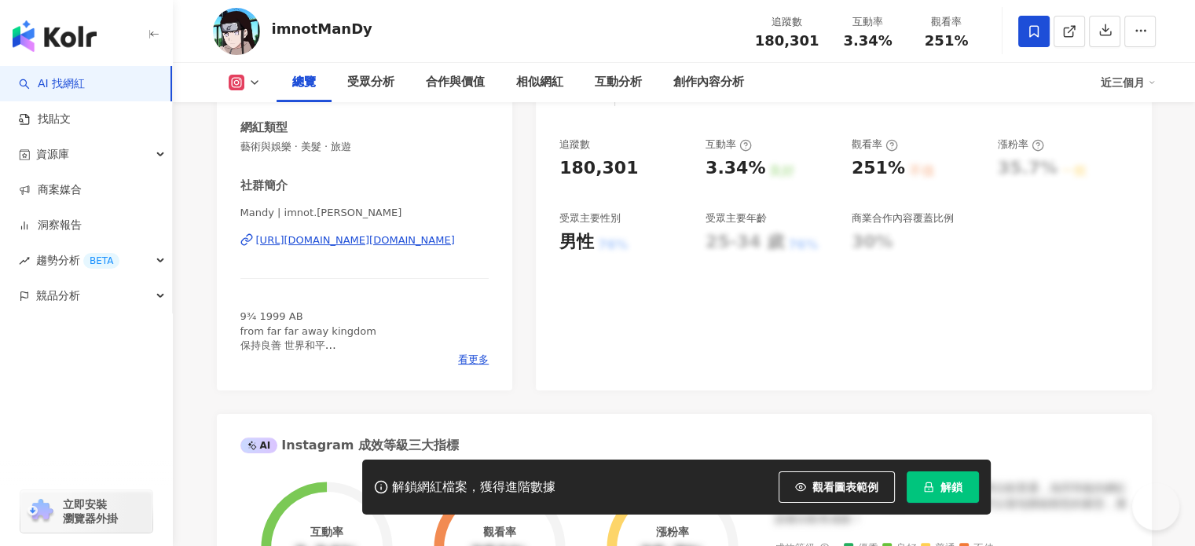
scroll to position [523, 0]
